Goal: Book appointment/travel/reservation

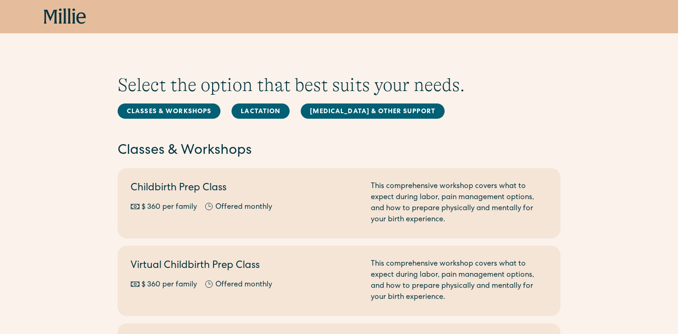
click at [63, 20] on icon at bounding box center [65, 16] width 42 height 17
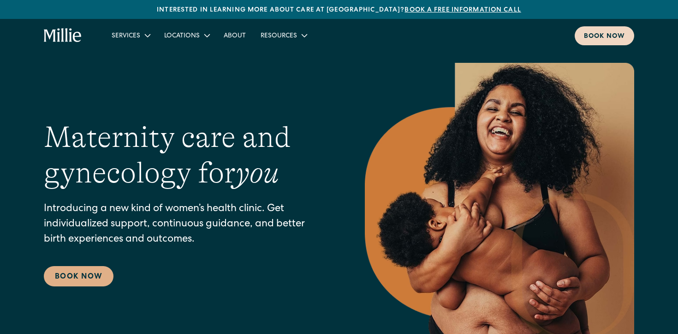
click at [613, 34] on div "Book now" at bounding box center [604, 37] width 41 height 10
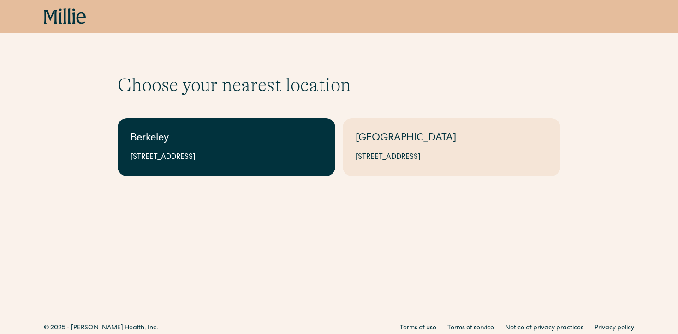
click at [311, 137] on div "Berkeley" at bounding box center [227, 138] width 192 height 15
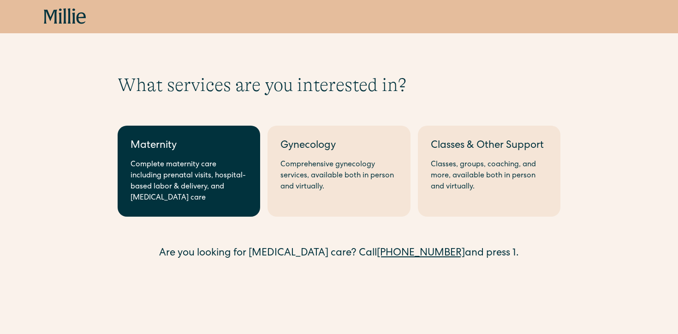
click at [202, 183] on div "Complete maternity care including prenatal visits, hospital-based labor & deliv…" at bounding box center [189, 181] width 117 height 44
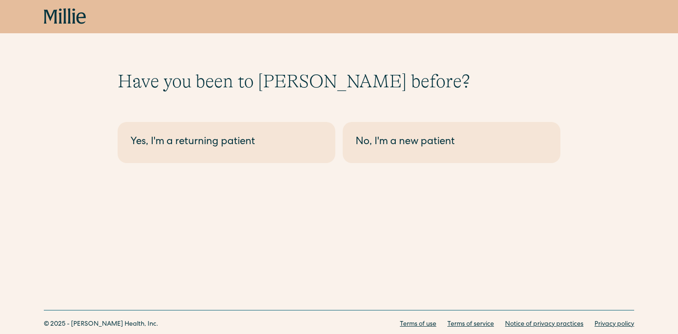
scroll to position [4, 0]
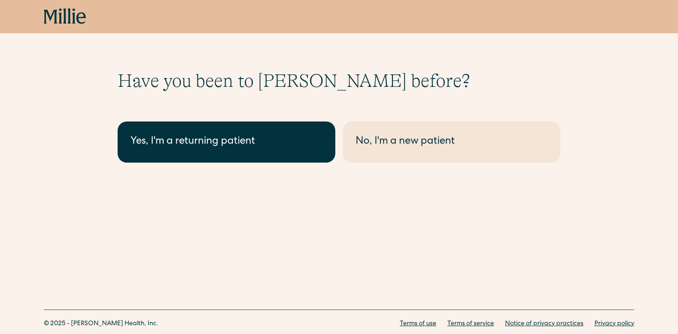
click at [213, 133] on link "Yes, I'm a returning patient" at bounding box center [227, 141] width 218 height 41
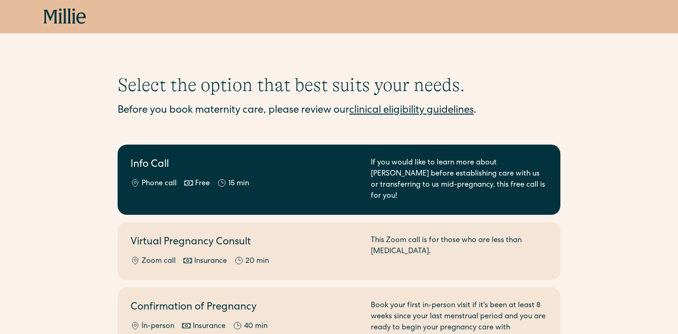
click at [265, 189] on div "Phone call Free 15 min" at bounding box center [245, 183] width 229 height 11
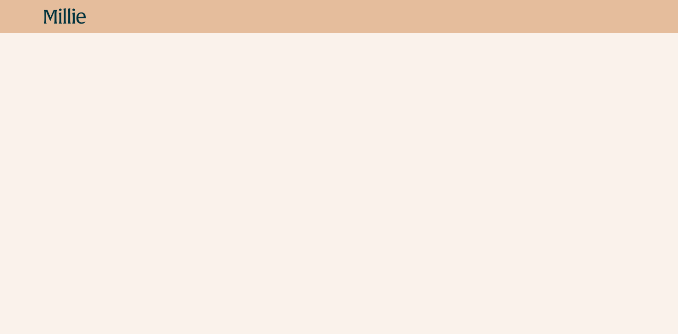
scroll to position [369, 0]
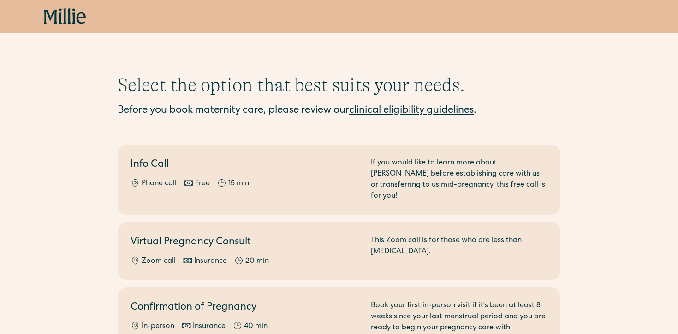
click at [56, 5] on div "Book now" at bounding box center [339, 16] width 678 height 33
click at [60, 17] on icon at bounding box center [60, 15] width 3 height 15
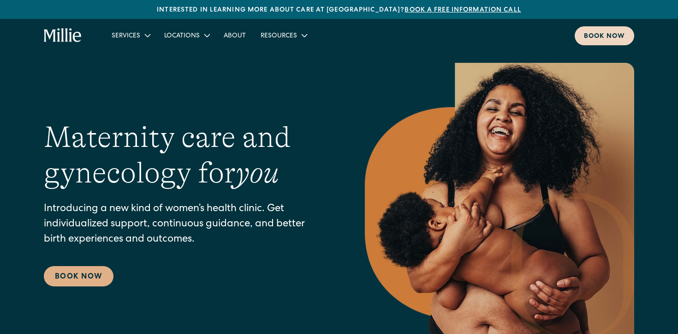
click at [603, 38] on div "Book now" at bounding box center [604, 37] width 41 height 10
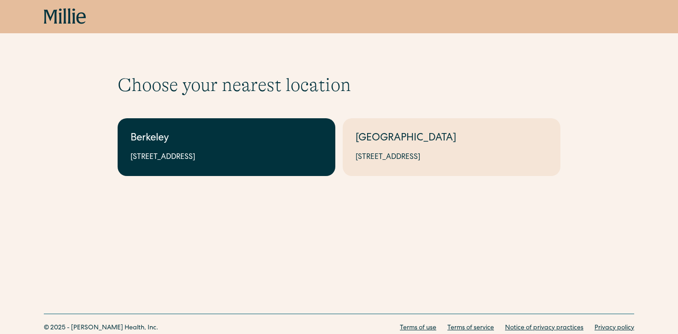
click at [268, 161] on div "2999 Regent St, Suite 524, Berkeley, CA 94705" at bounding box center [227, 157] width 192 height 11
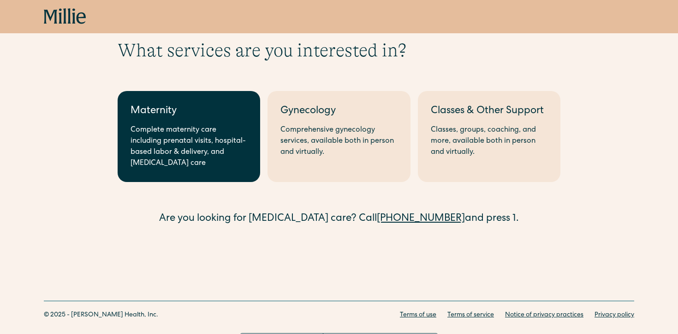
scroll to position [36, 0]
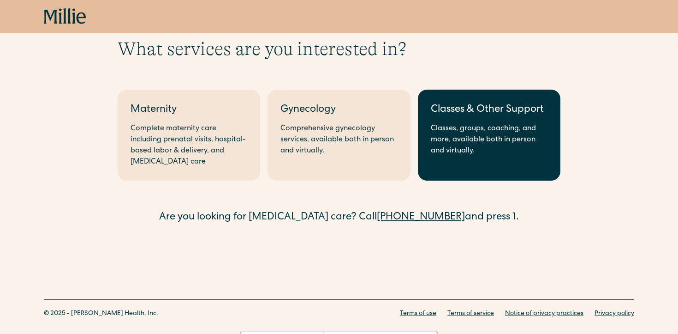
click at [471, 125] on div "Classes, groups, coaching, and more, available both in person and virtually." at bounding box center [489, 139] width 117 height 33
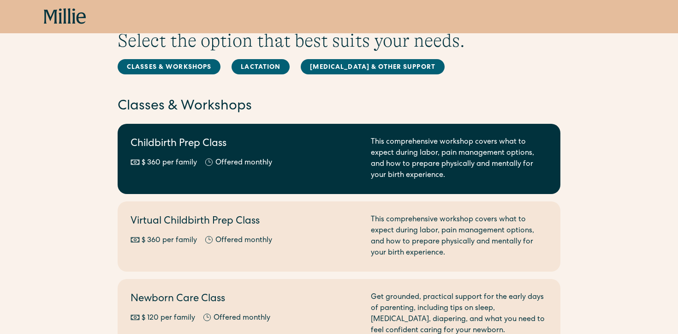
scroll to position [45, 0]
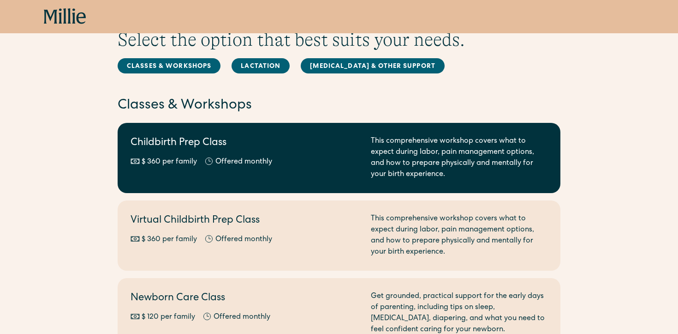
click at [310, 164] on div "$ 360 per family Offered monthly Every other month" at bounding box center [245, 161] width 229 height 11
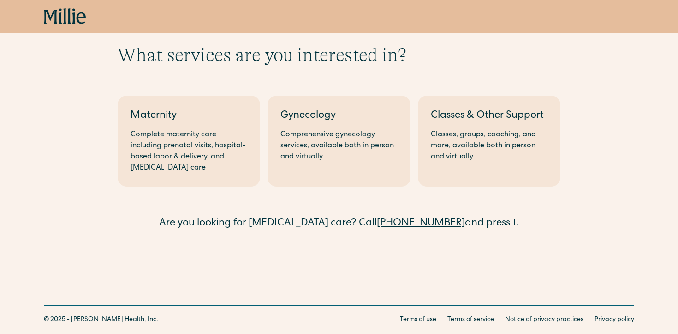
scroll to position [36, 0]
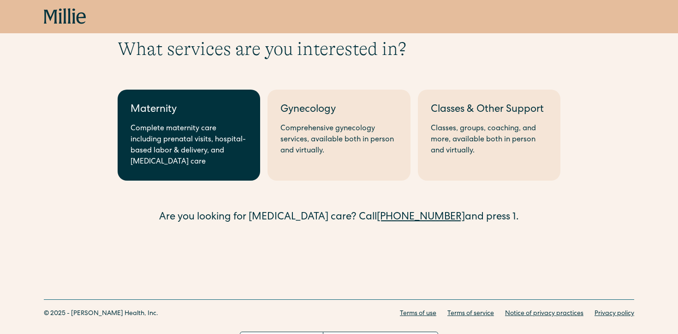
click at [144, 140] on div "Complete maternity care including prenatal visits, hospital-based labor & deliv…" at bounding box center [189, 145] width 117 height 44
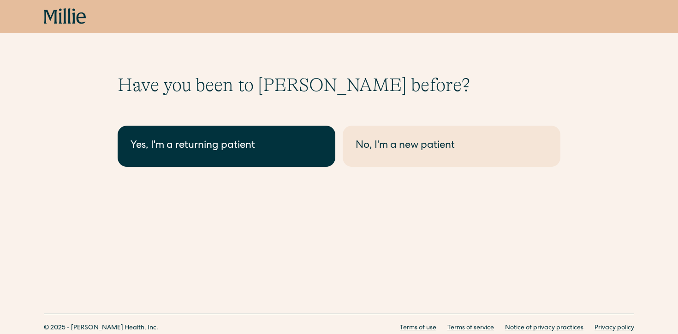
click at [231, 161] on link "Yes, I'm a returning patient" at bounding box center [227, 145] width 218 height 41
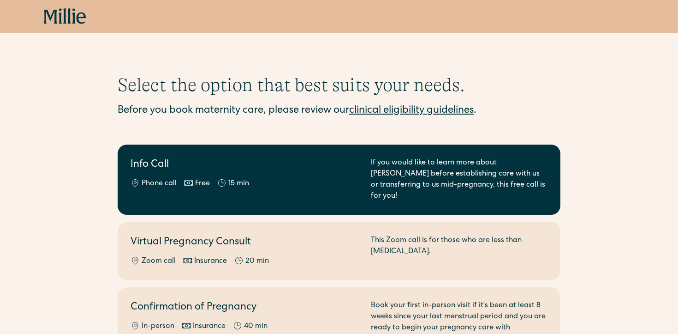
click at [304, 190] on div "Info Call Phone call Free 15 min" at bounding box center [245, 179] width 229 height 44
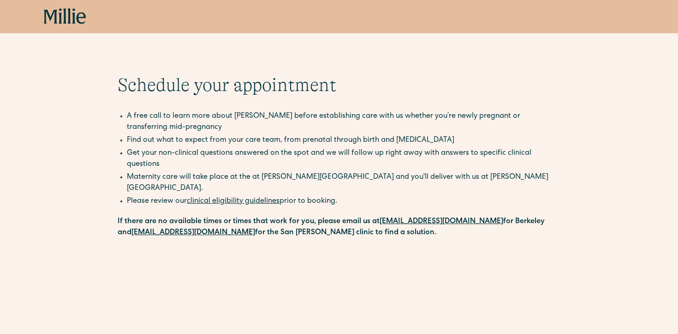
click at [60, 21] on icon at bounding box center [60, 15] width 3 height 15
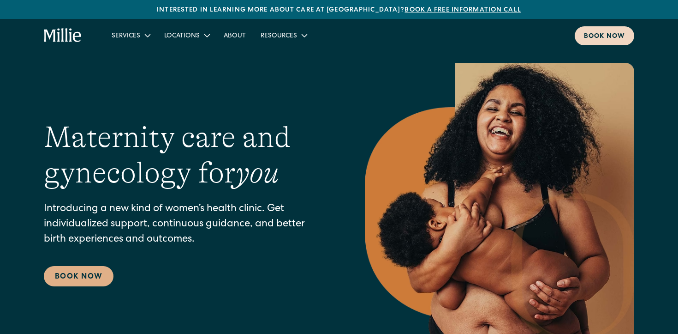
click at [602, 36] on div "Book now" at bounding box center [604, 37] width 41 height 10
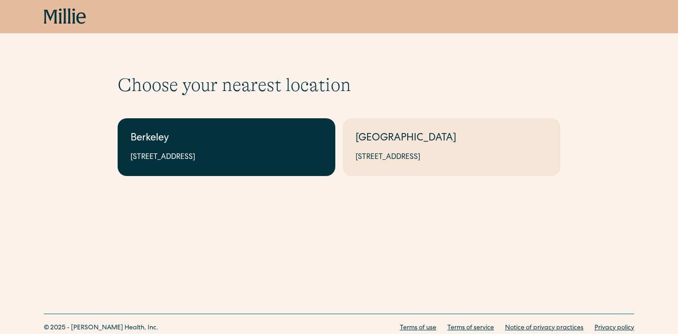
click at [286, 152] on div "[STREET_ADDRESS]" at bounding box center [227, 157] width 192 height 11
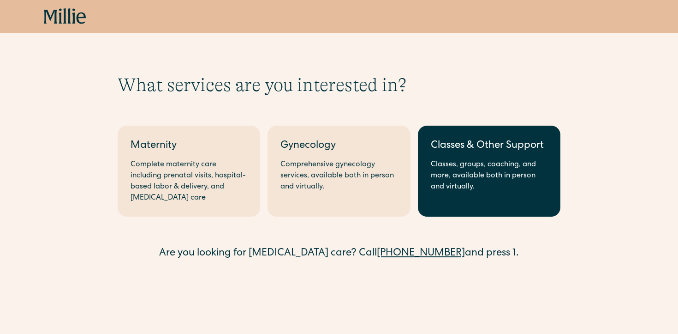
click at [456, 190] on div "Classes, groups, coaching, and more, available both in person and virtually." at bounding box center [489, 175] width 117 height 33
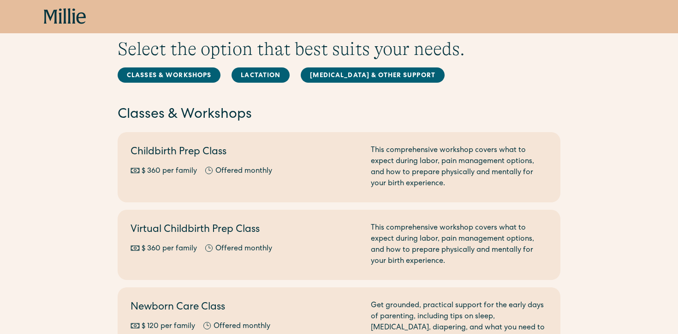
scroll to position [36, 0]
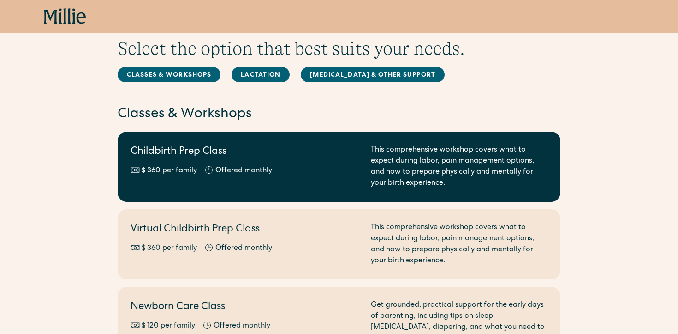
click at [373, 161] on div "This comprehensive workshop covers what to expect during labor, pain management…" at bounding box center [459, 166] width 177 height 44
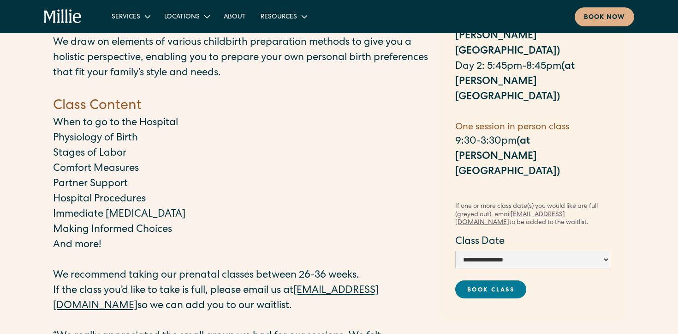
scroll to position [100, 0]
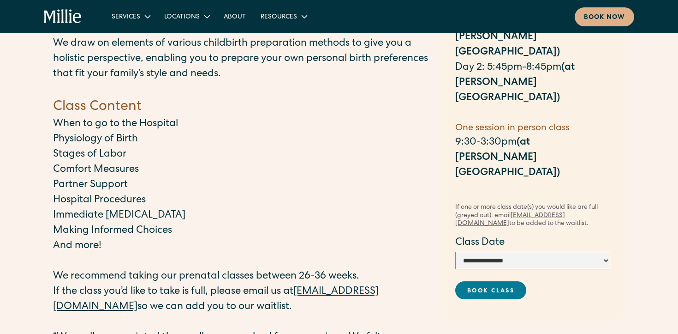
click at [491, 251] on select "**********" at bounding box center [532, 260] width 155 height 18
